Goal: Find specific page/section: Find specific page/section

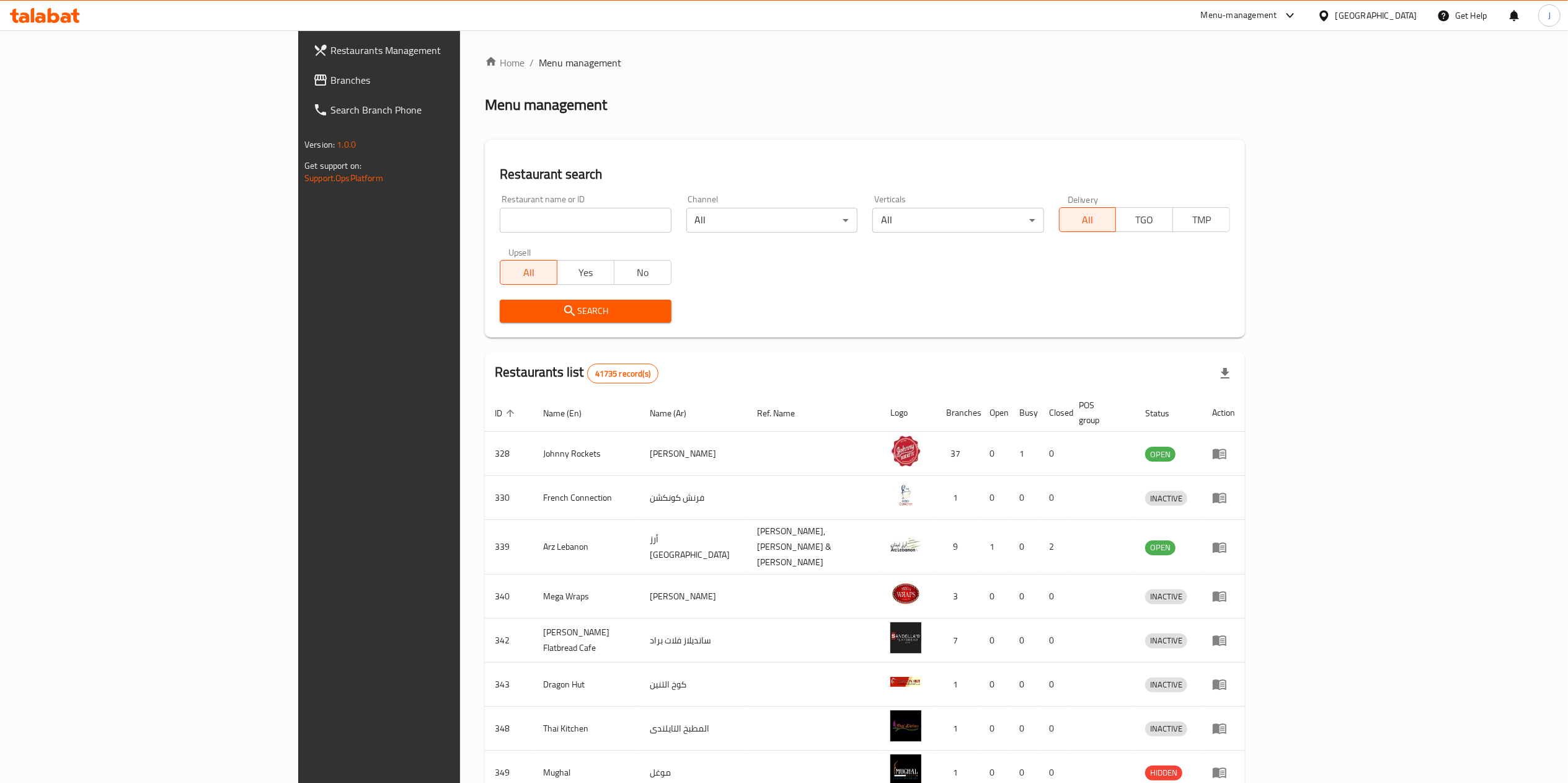
click at [499, 216] on input "search" at bounding box center [584, 220] width 171 height 25
type input "603153"
click at [510, 318] on span "Search" at bounding box center [585, 311] width 152 height 15
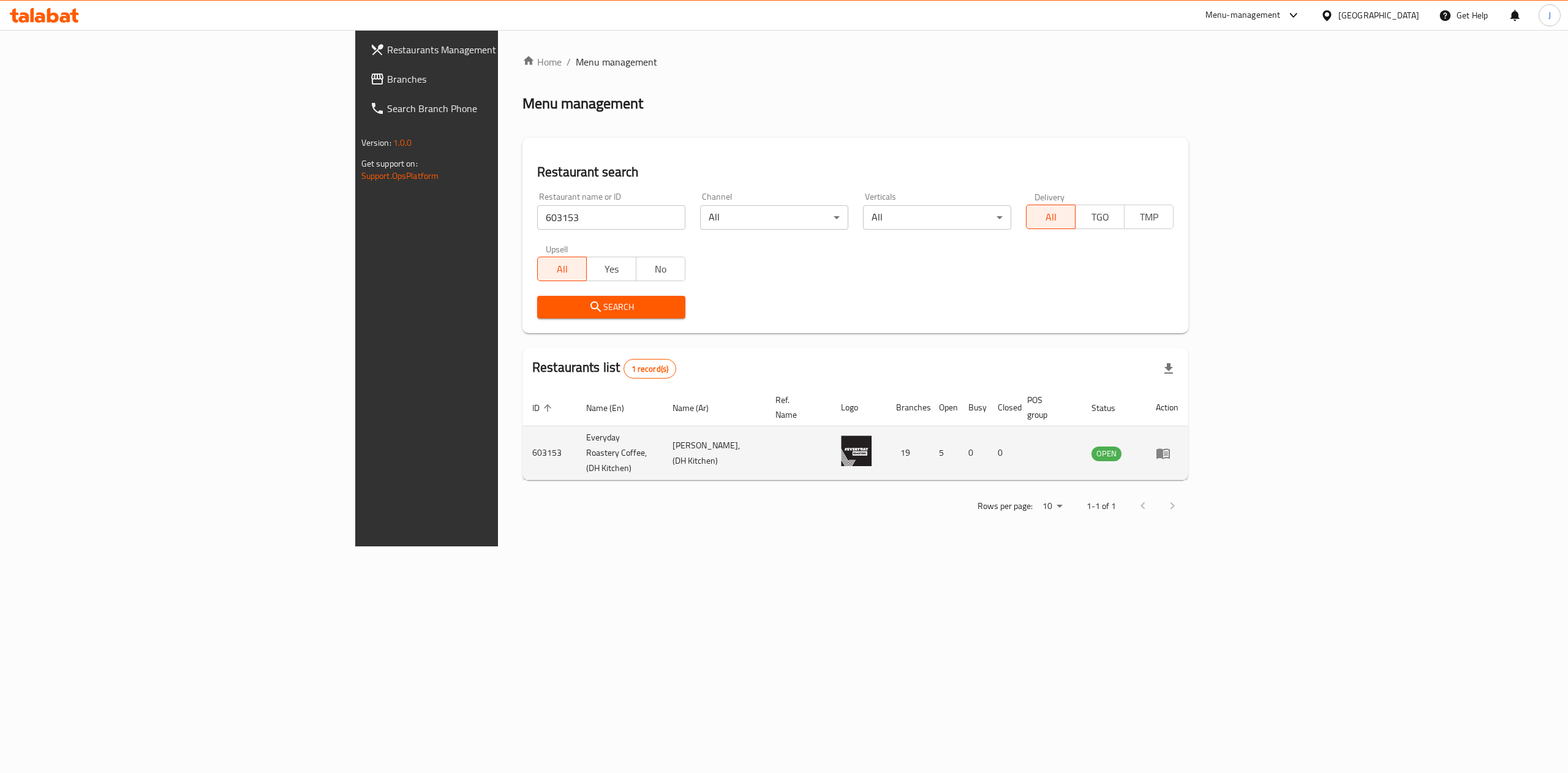
click at [1170, 448] on icon "enhanced table" at bounding box center [1163, 453] width 13 height 10
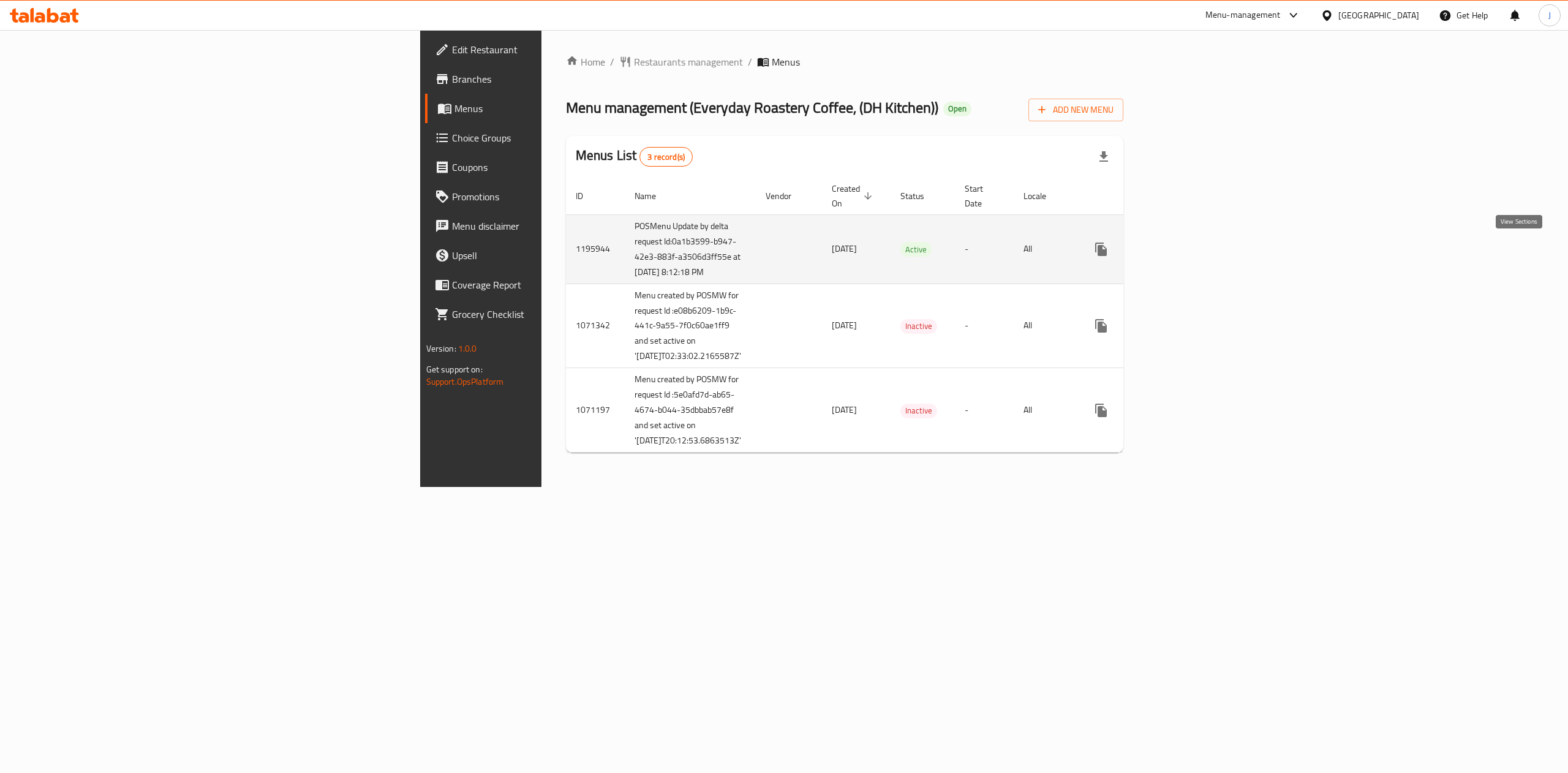
click at [1204, 249] on link "enhanced table" at bounding box center [1188, 249] width 29 height 29
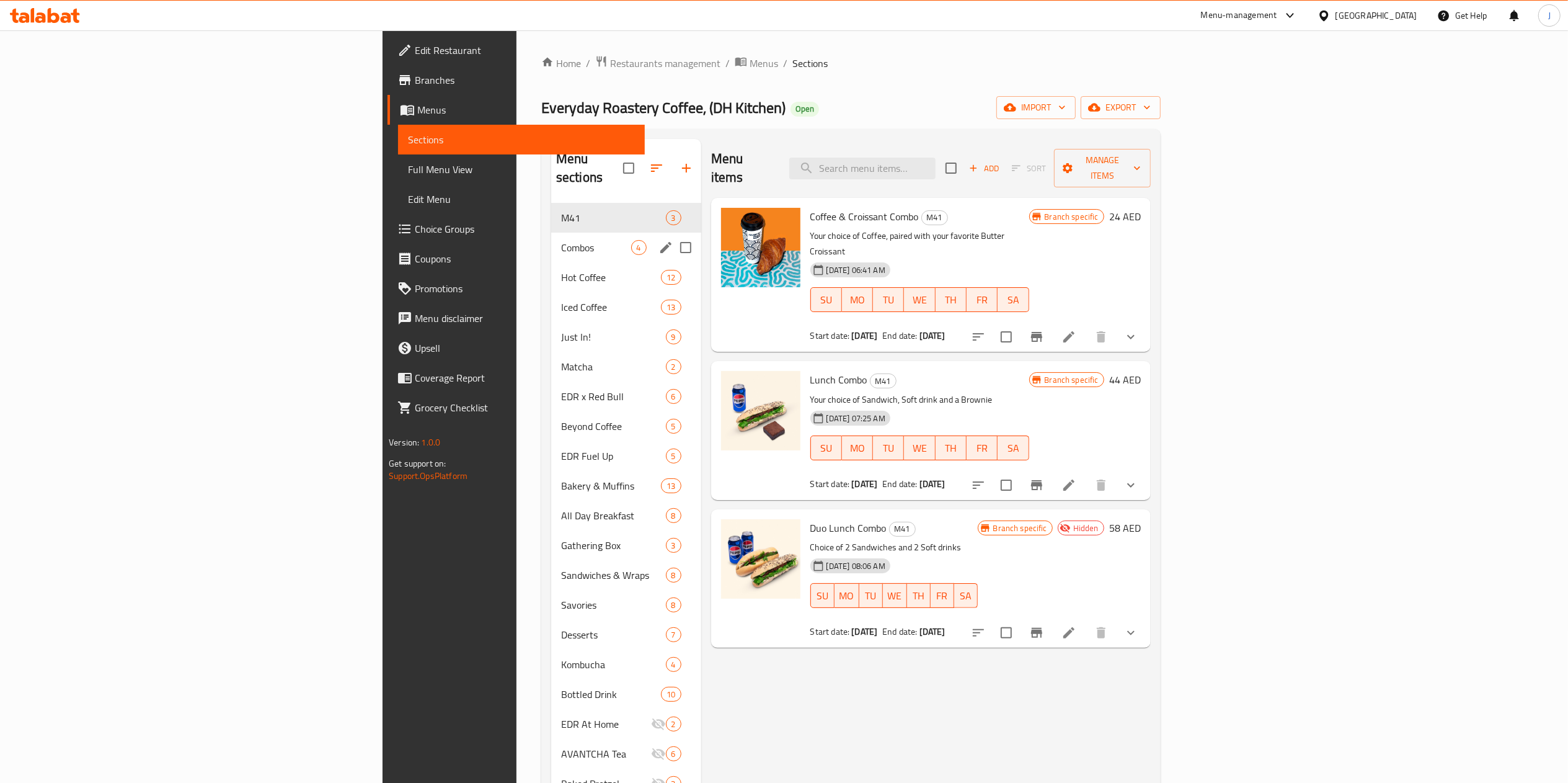
click at [561, 240] on span "Combos" at bounding box center [596, 248] width 70 height 15
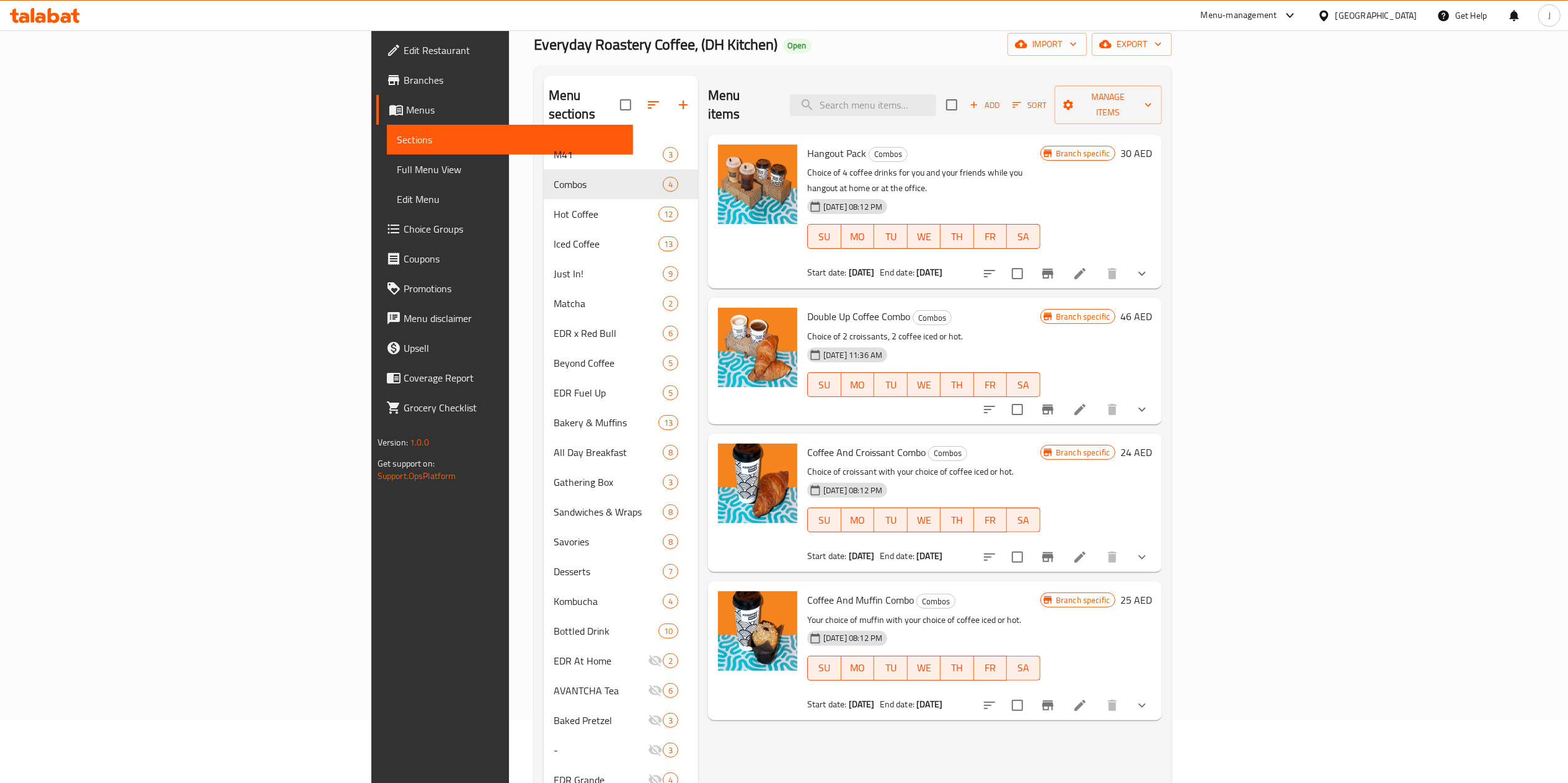
scroll to position [67, 0]
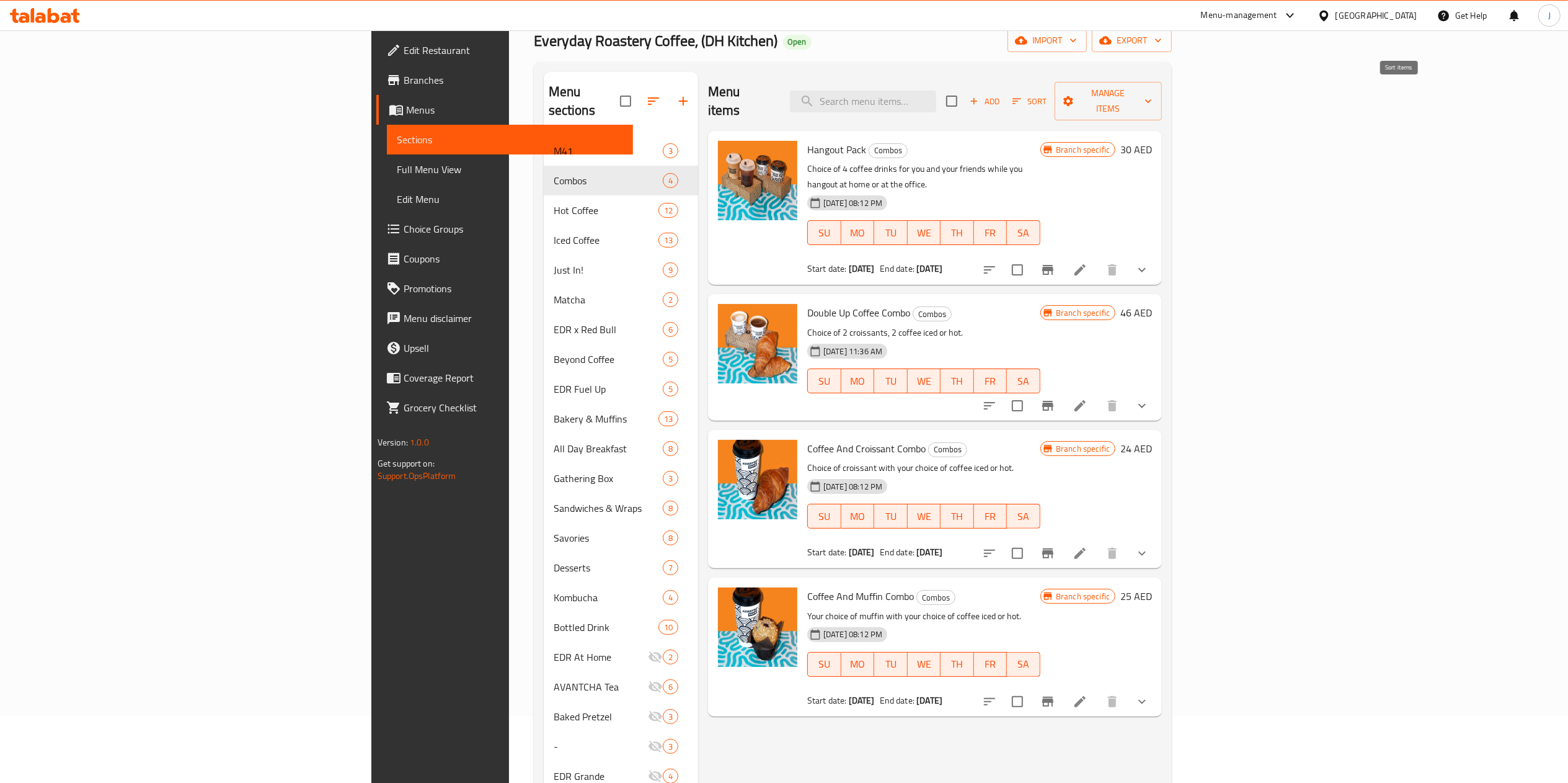
click at [1022, 95] on icon "button" at bounding box center [1017, 101] width 11 height 11
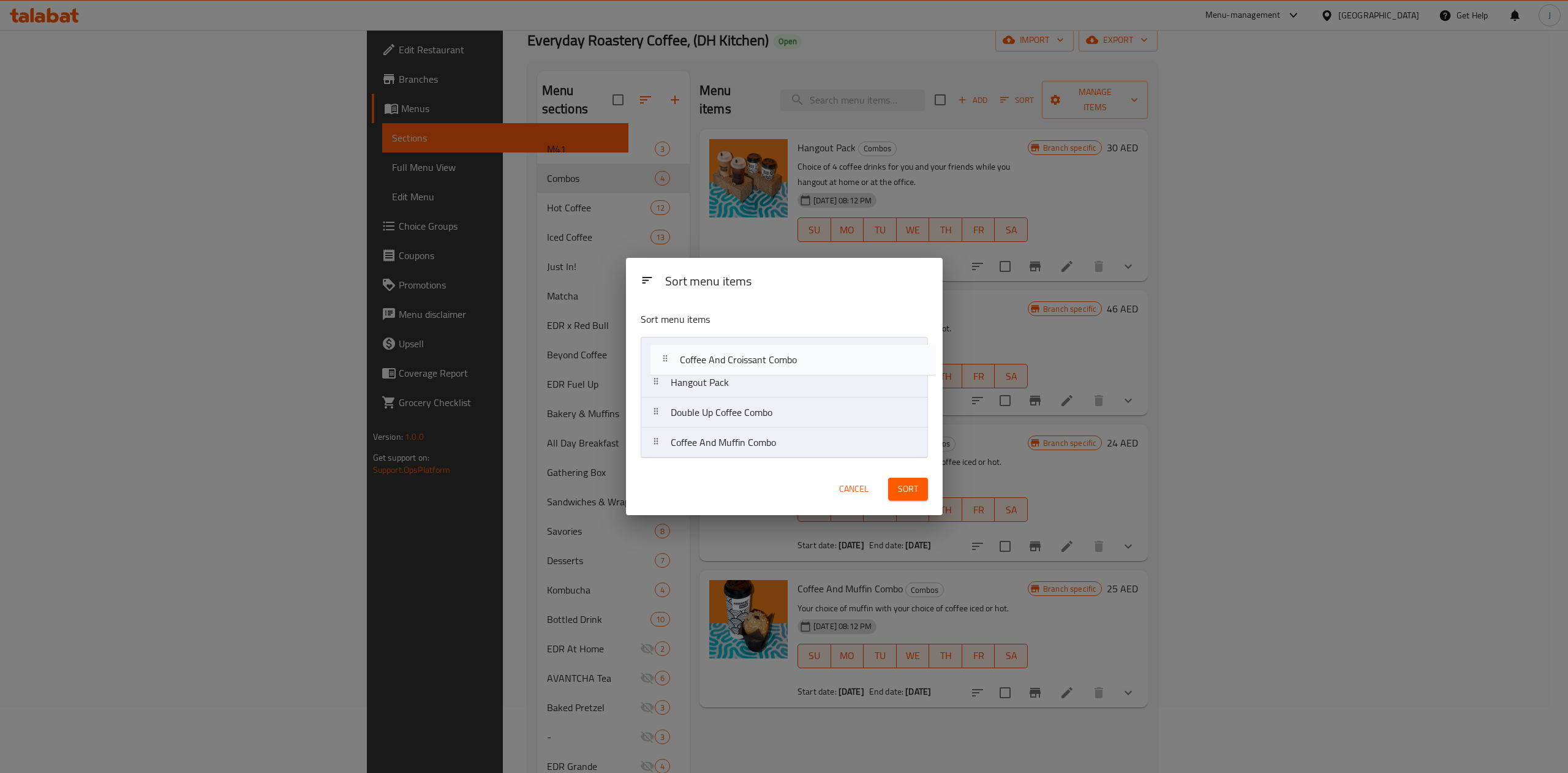
drag, startPoint x: 746, startPoint y: 418, endPoint x: 758, endPoint y: 357, distance: 62.2
click at [758, 357] on nav "Hangout Pack Double Up Coffee Combo Coffee And Croissant Combo Coffee And Muffi…" at bounding box center [784, 397] width 287 height 121
drag, startPoint x: 748, startPoint y: 447, endPoint x: 752, endPoint y: 372, distance: 75.1
click at [752, 372] on nav "Coffee And Croissant Combo Hangout Pack Double Up Coffee Combo Coffee And Muffi…" at bounding box center [784, 397] width 287 height 121
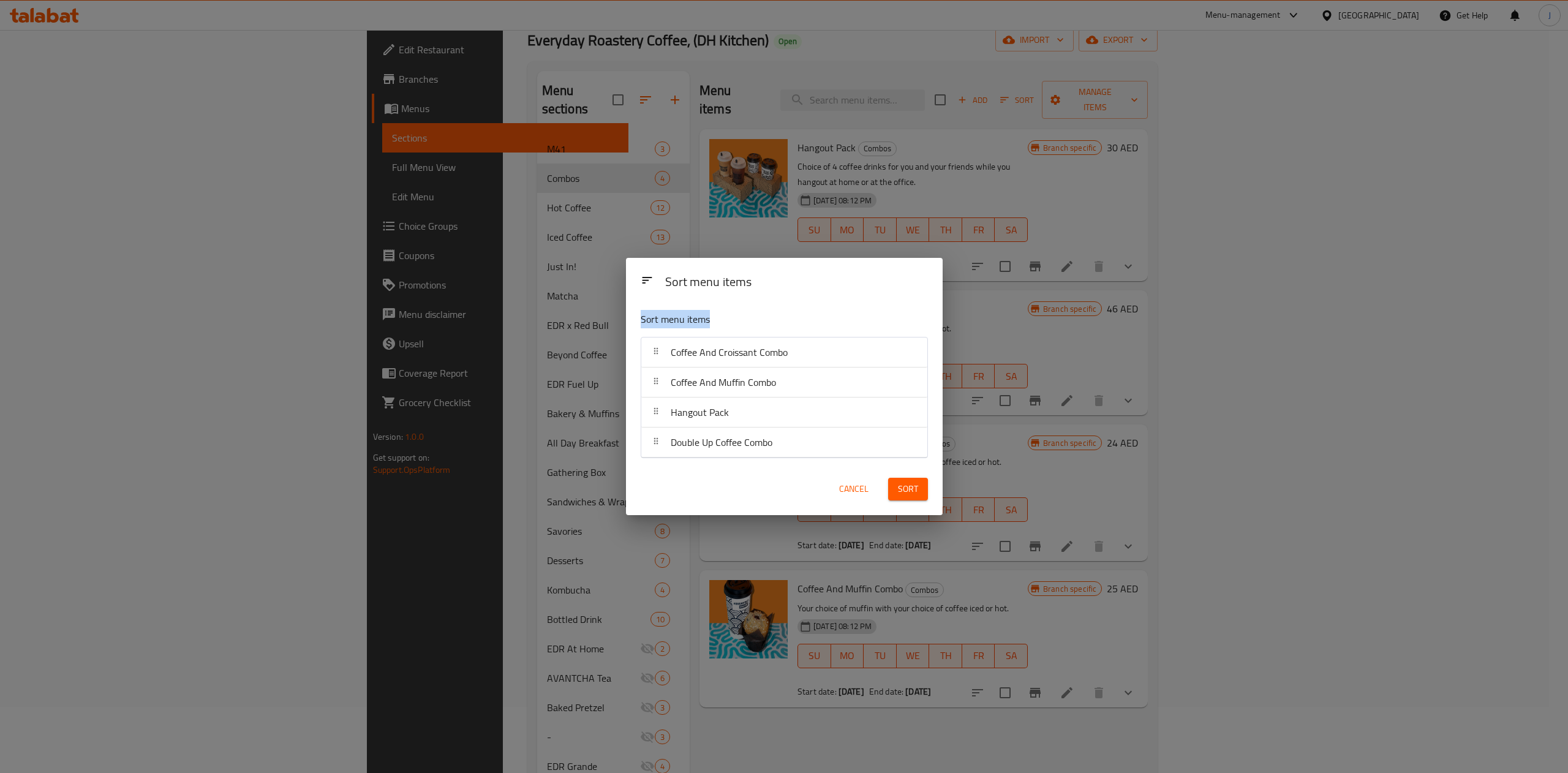
drag, startPoint x: 824, startPoint y: 276, endPoint x: 794, endPoint y: 311, distance: 46.1
click at [794, 311] on div "Sort menu items Sort menu items Coffee And Croissant Combo Coffee And Muffin Co…" at bounding box center [784, 386] width 316 height 257
click at [904, 496] on span "Sort" at bounding box center [907, 489] width 20 height 15
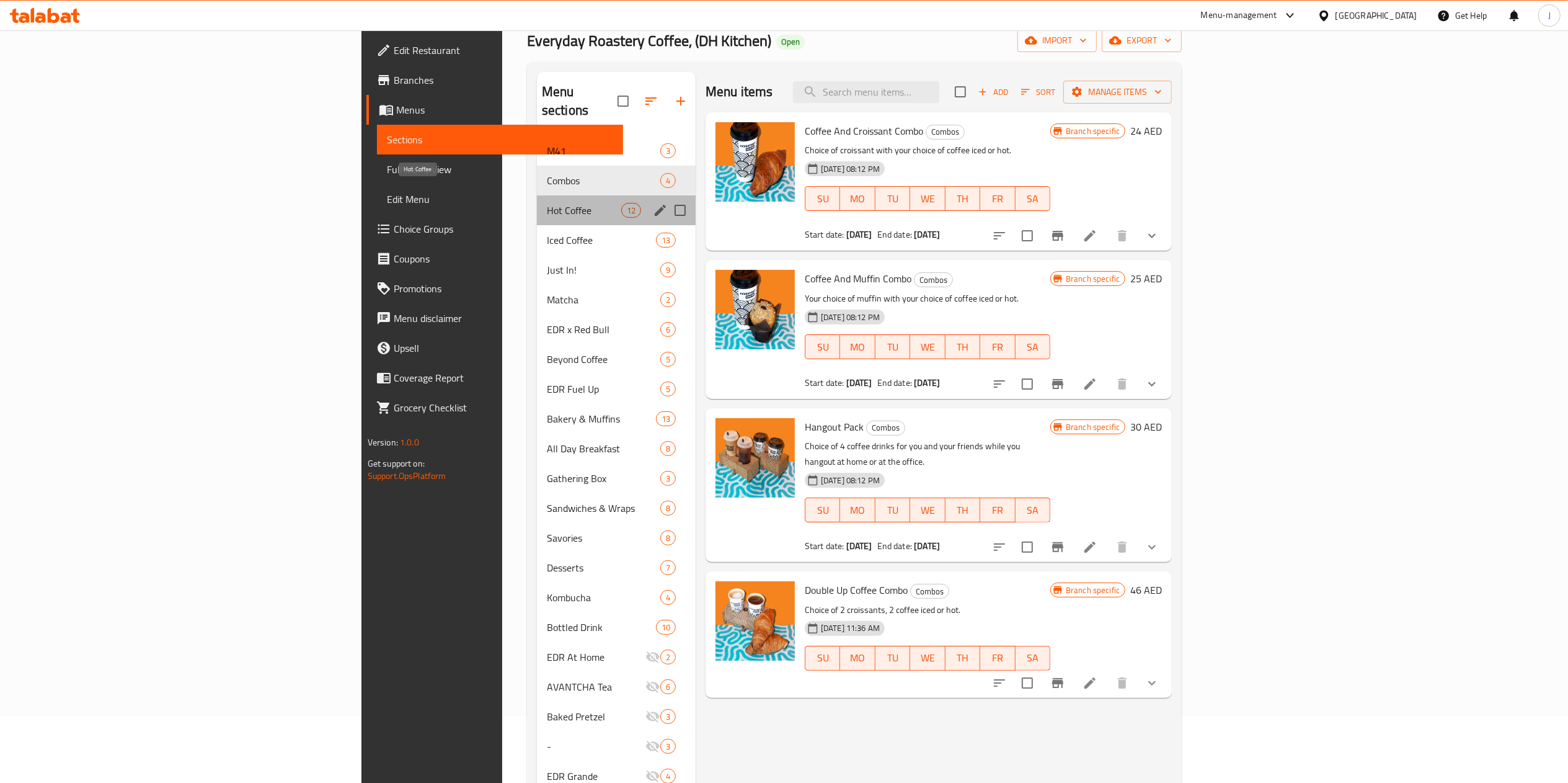
click at [547, 203] on span "Hot Coffee" at bounding box center [584, 211] width 74 height 15
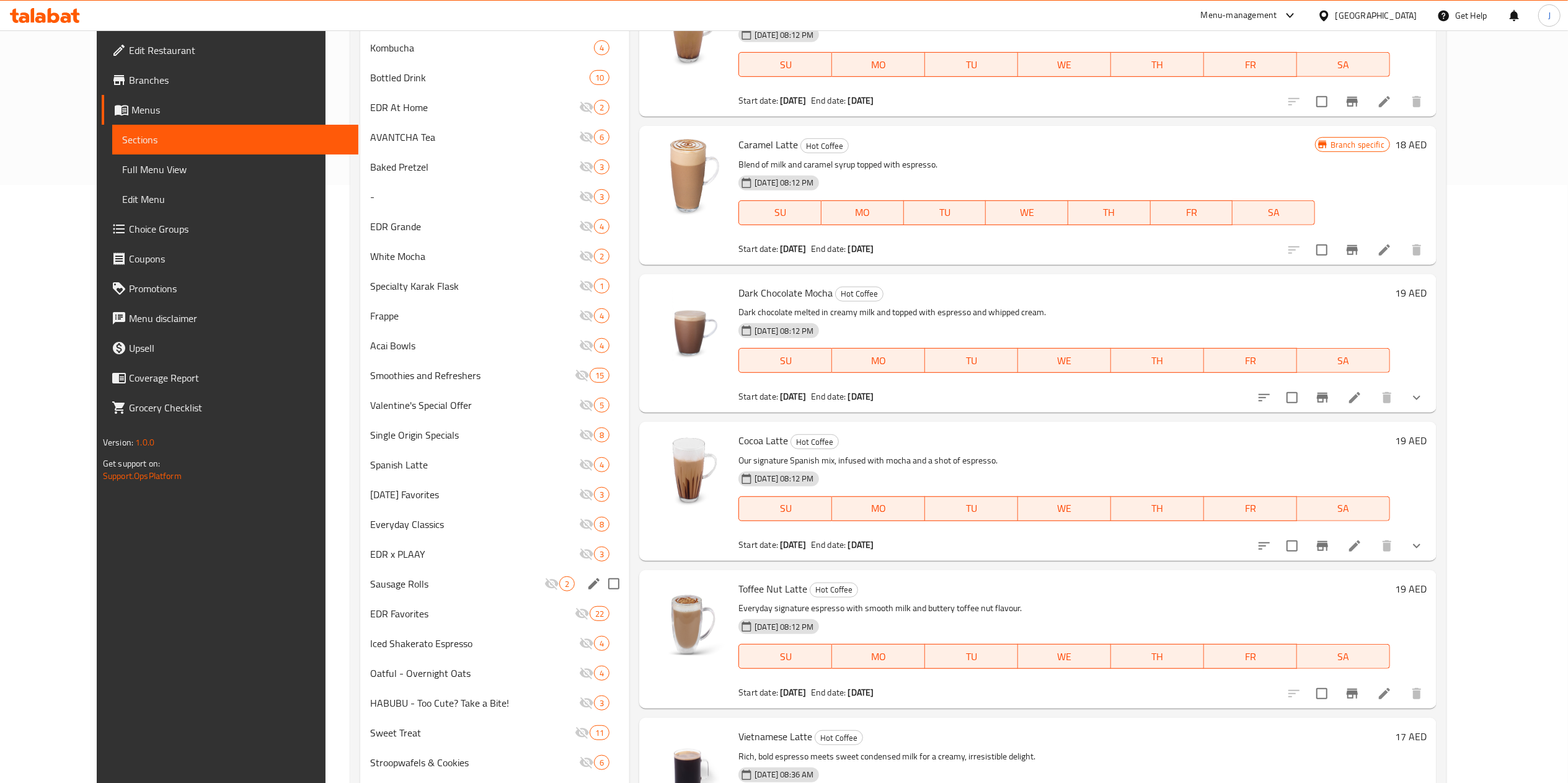
scroll to position [663, 0]
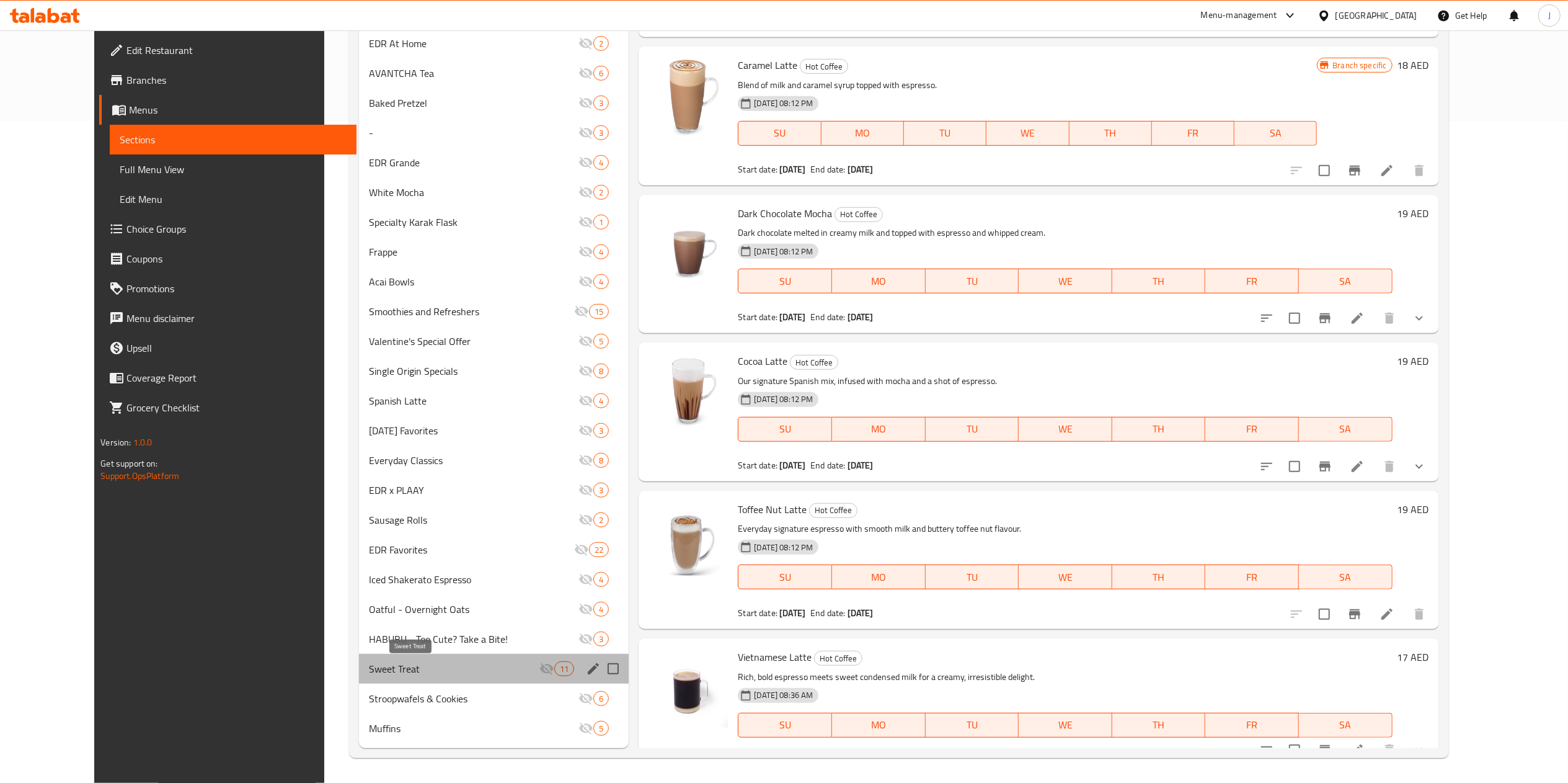
click at [393, 676] on span "Sweet Treat" at bounding box center [454, 669] width 171 height 15
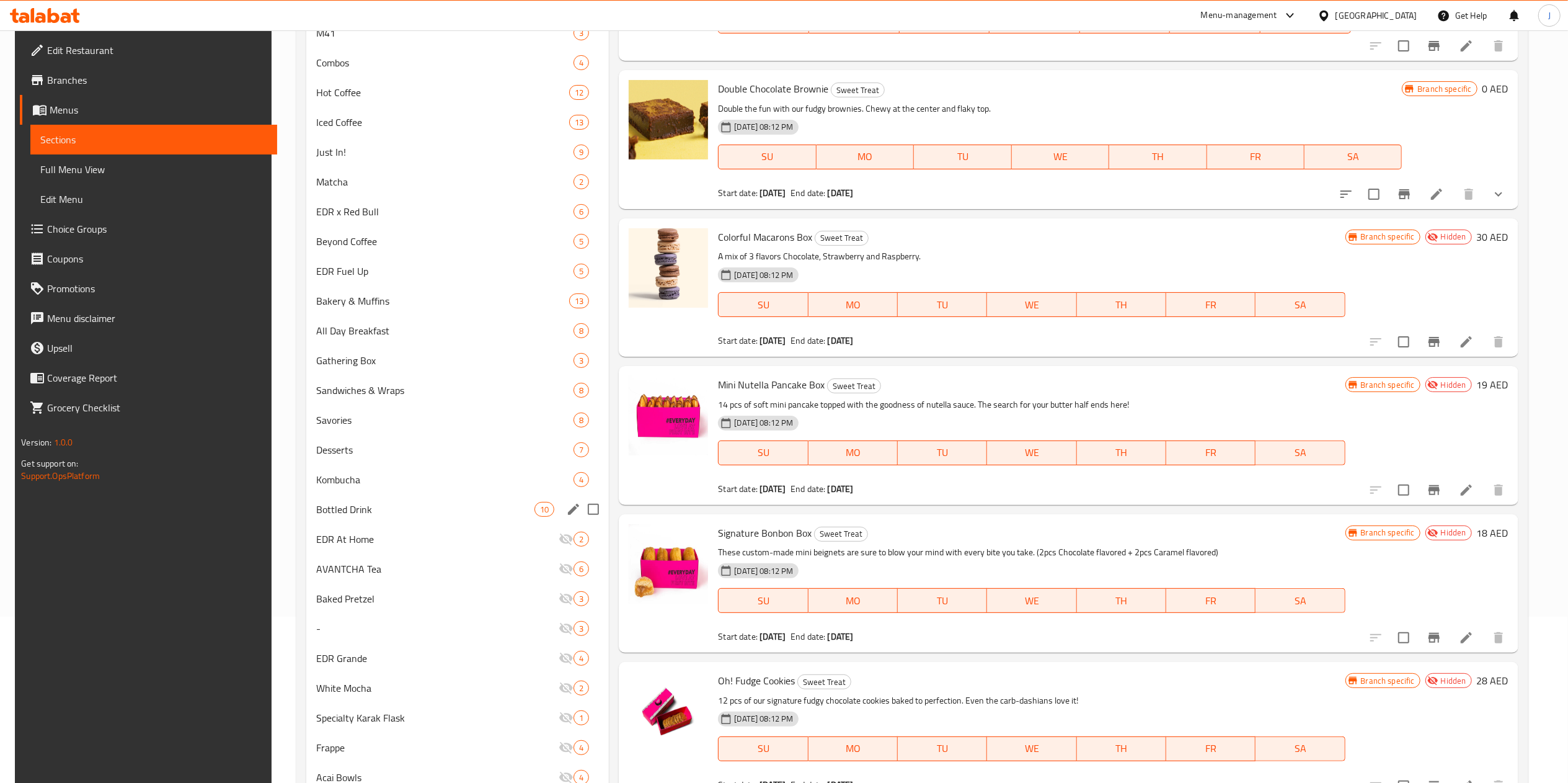
scroll to position [186, 0]
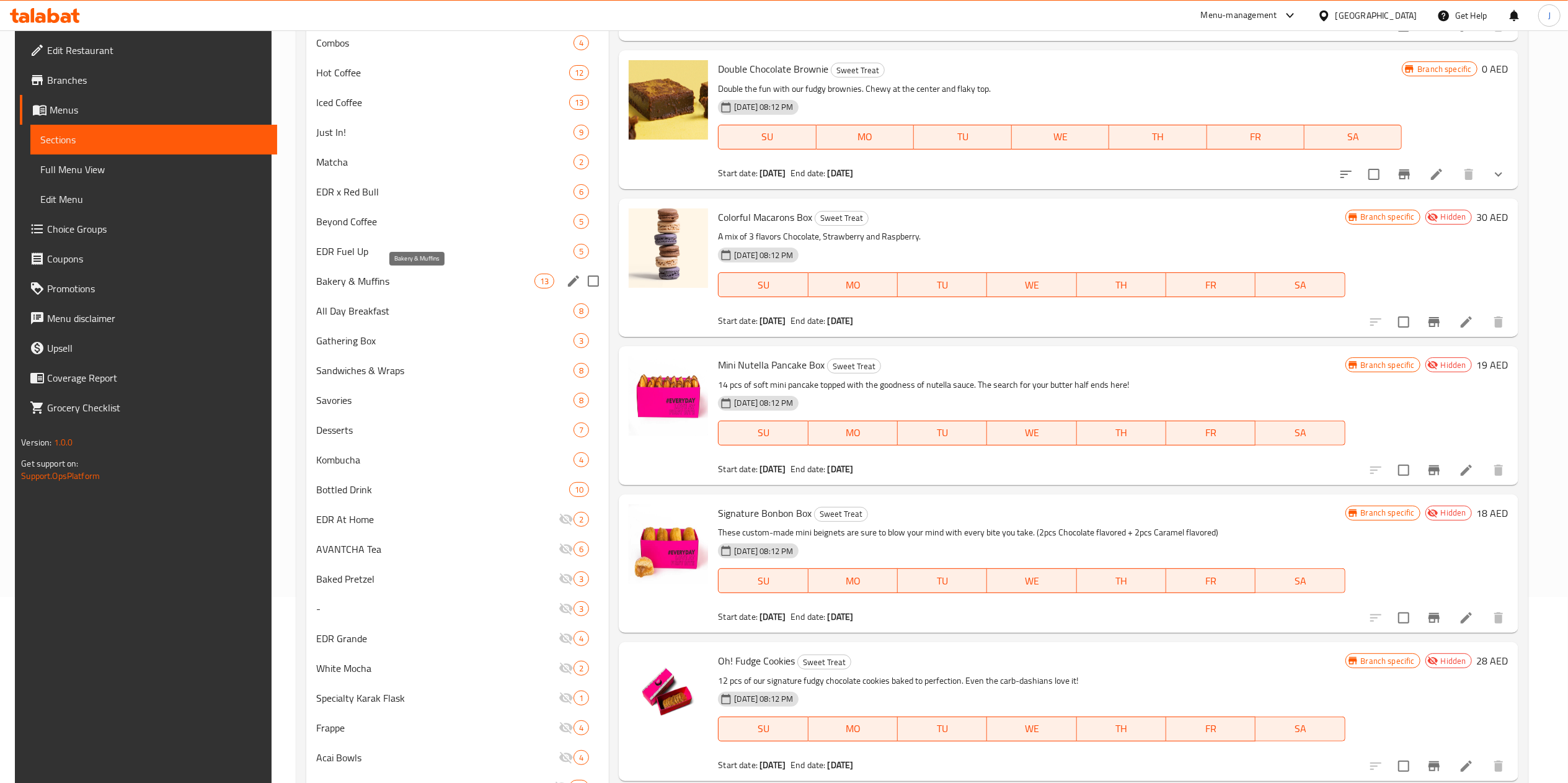
click at [400, 284] on span "Bakery & Muffins" at bounding box center [425, 281] width 218 height 15
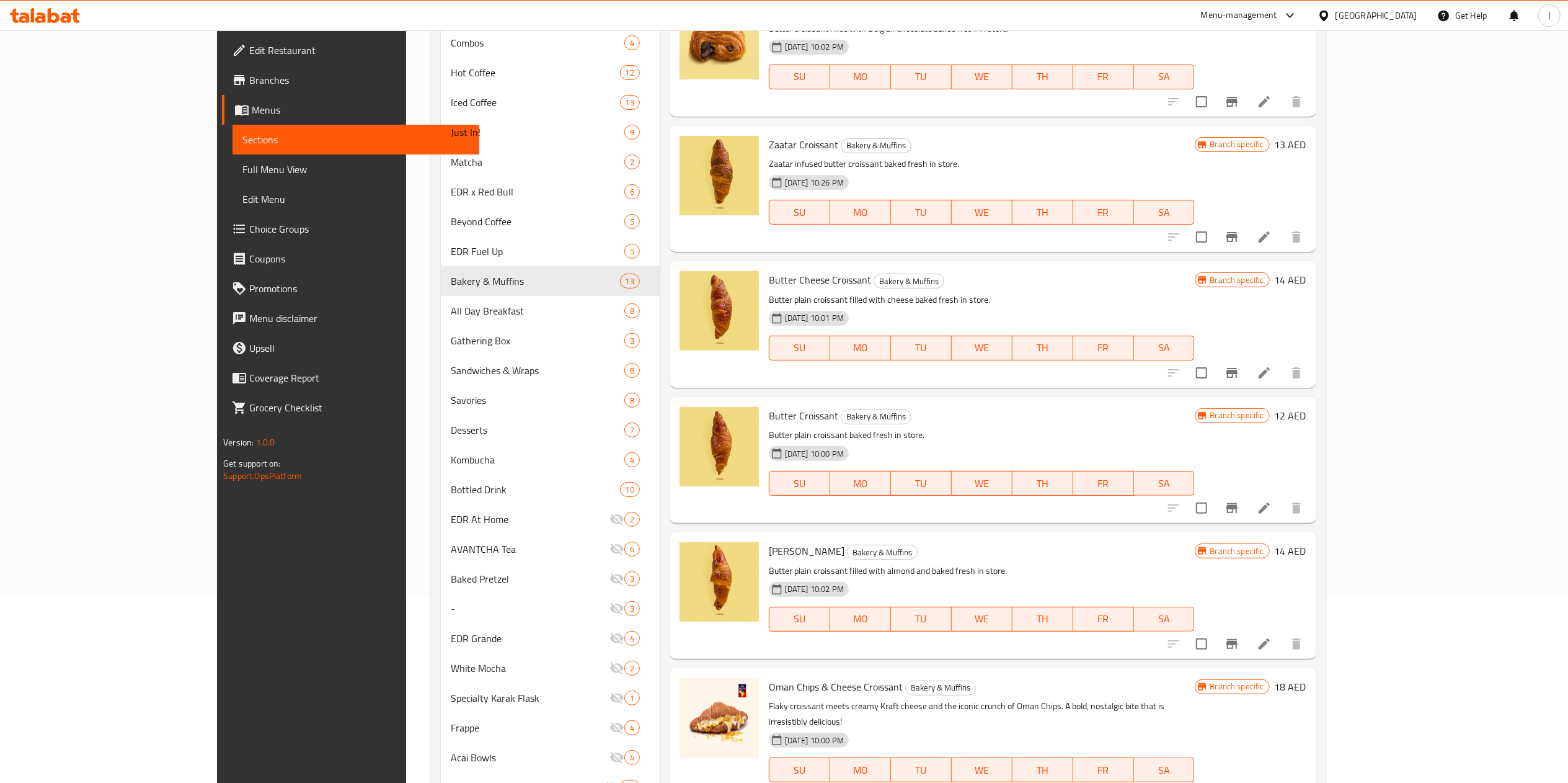
scroll to position [150, 0]
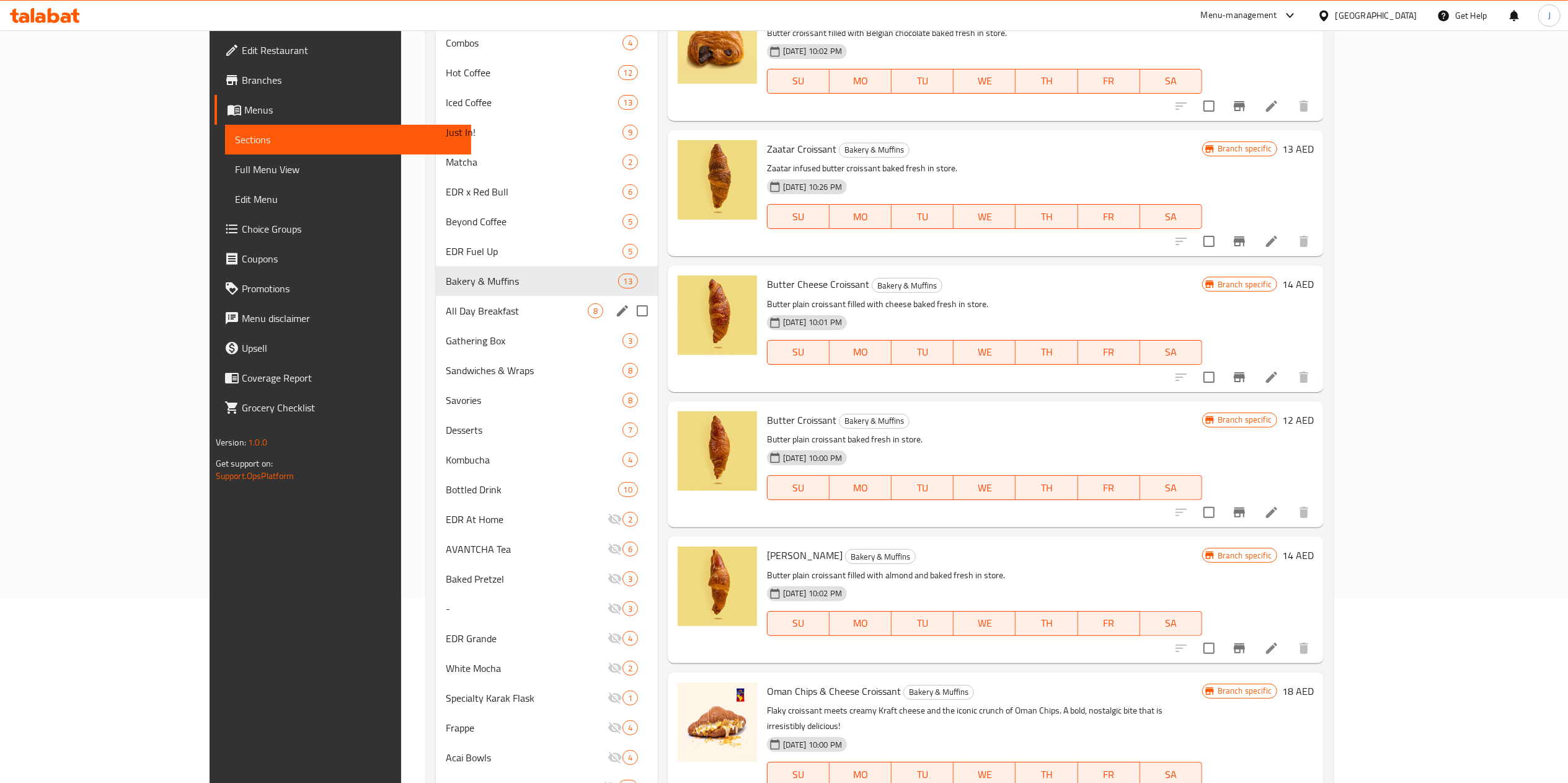
click at [436, 322] on div "All Day Breakfast 8" at bounding box center [546, 310] width 222 height 30
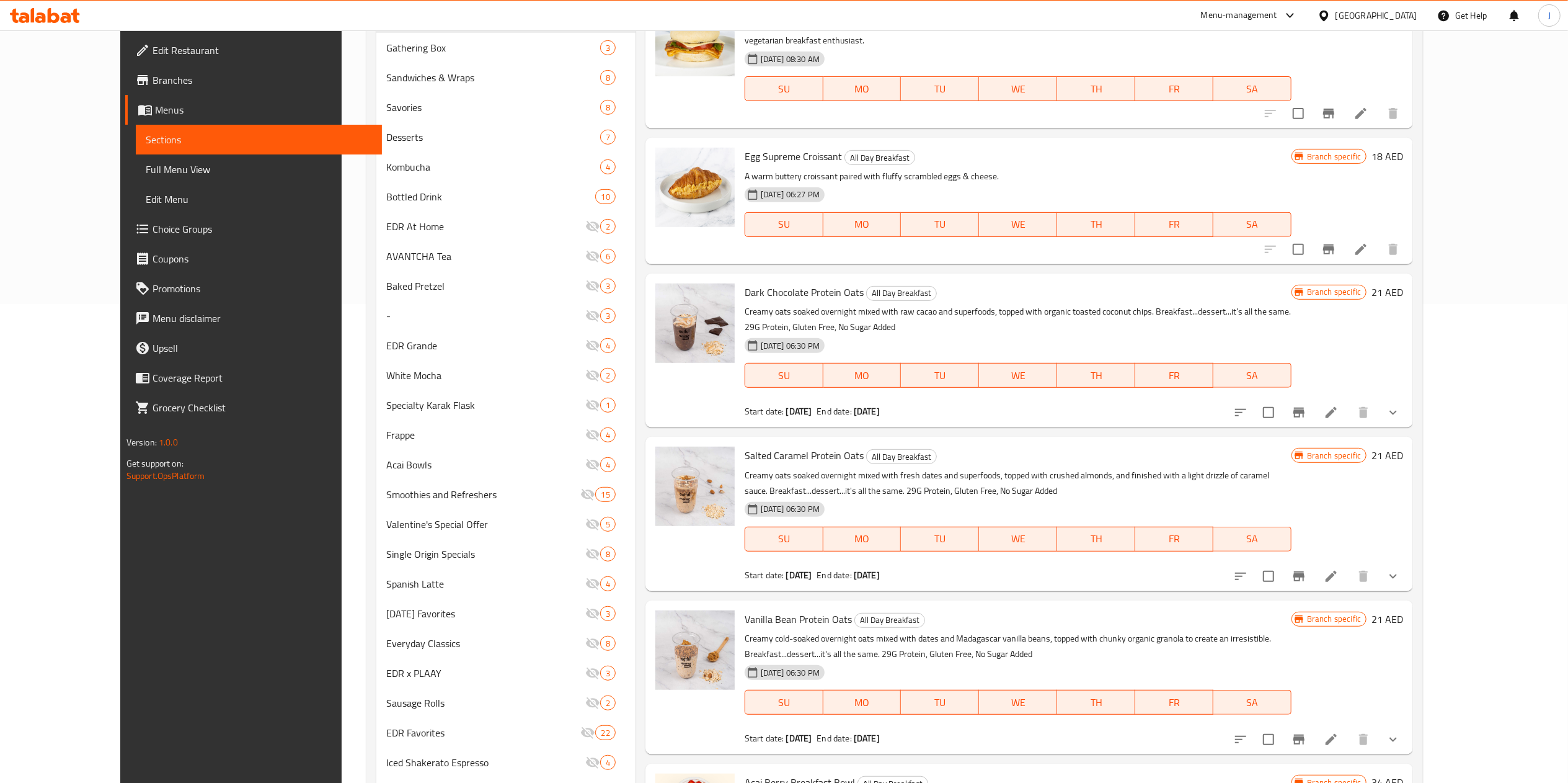
scroll to position [480, 0]
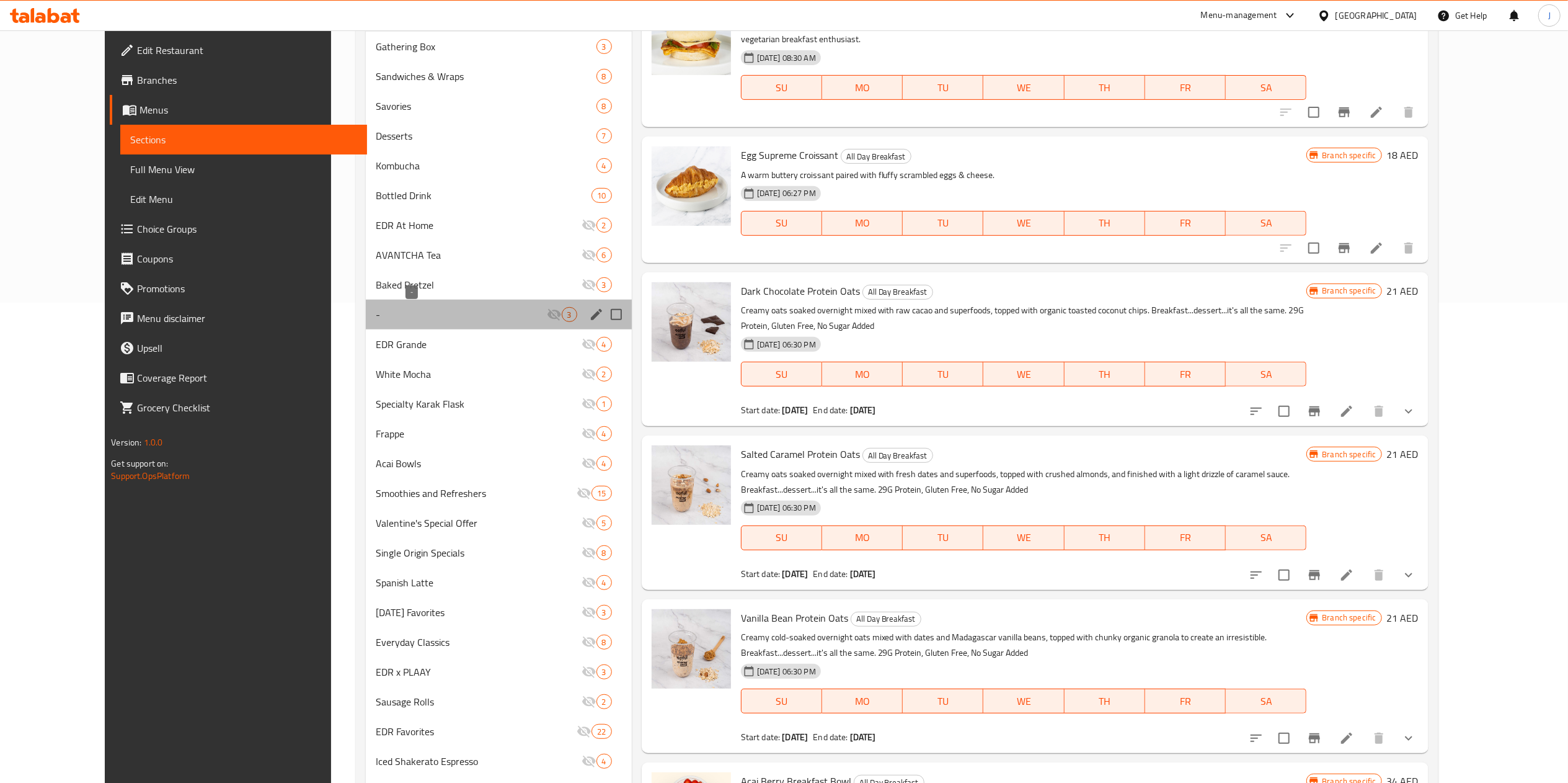
click at [384, 313] on span "-" at bounding box center [460, 315] width 171 height 15
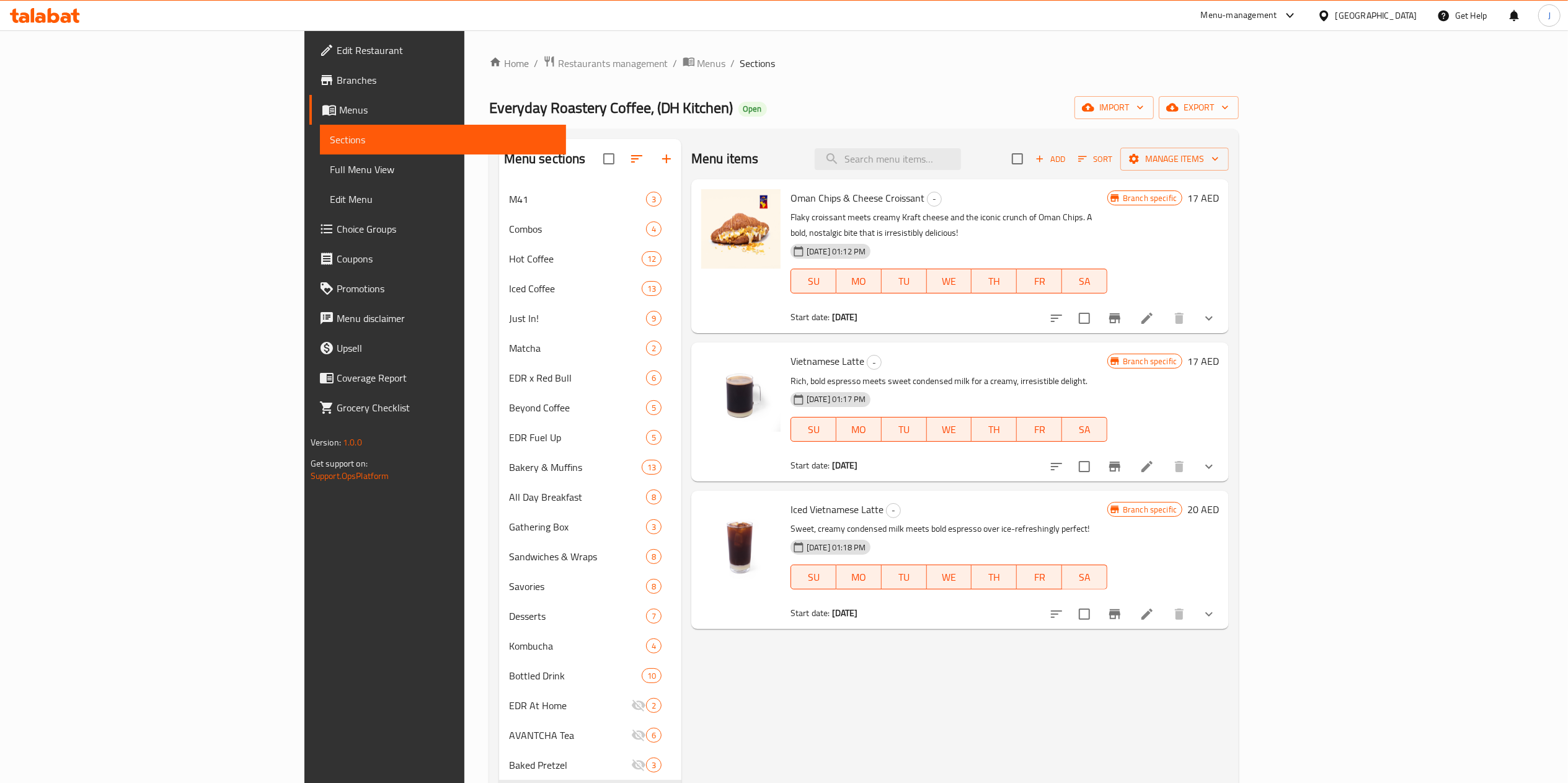
click at [846, 92] on div "Home / Restaurants management / Menus / Sections Everyday Roastery Coffee, (DH …" at bounding box center [864, 737] width 750 height 1365
click at [976, 693] on div "Menu items Add Sort Manage items Oman Chips & Cheese Croissant - Flaky croissan…" at bounding box center [955, 774] width 547 height 1270
click at [914, 63] on ol "Home / Restaurants management / Menus / Sections" at bounding box center [864, 63] width 750 height 16
